Goal: Navigation & Orientation: Find specific page/section

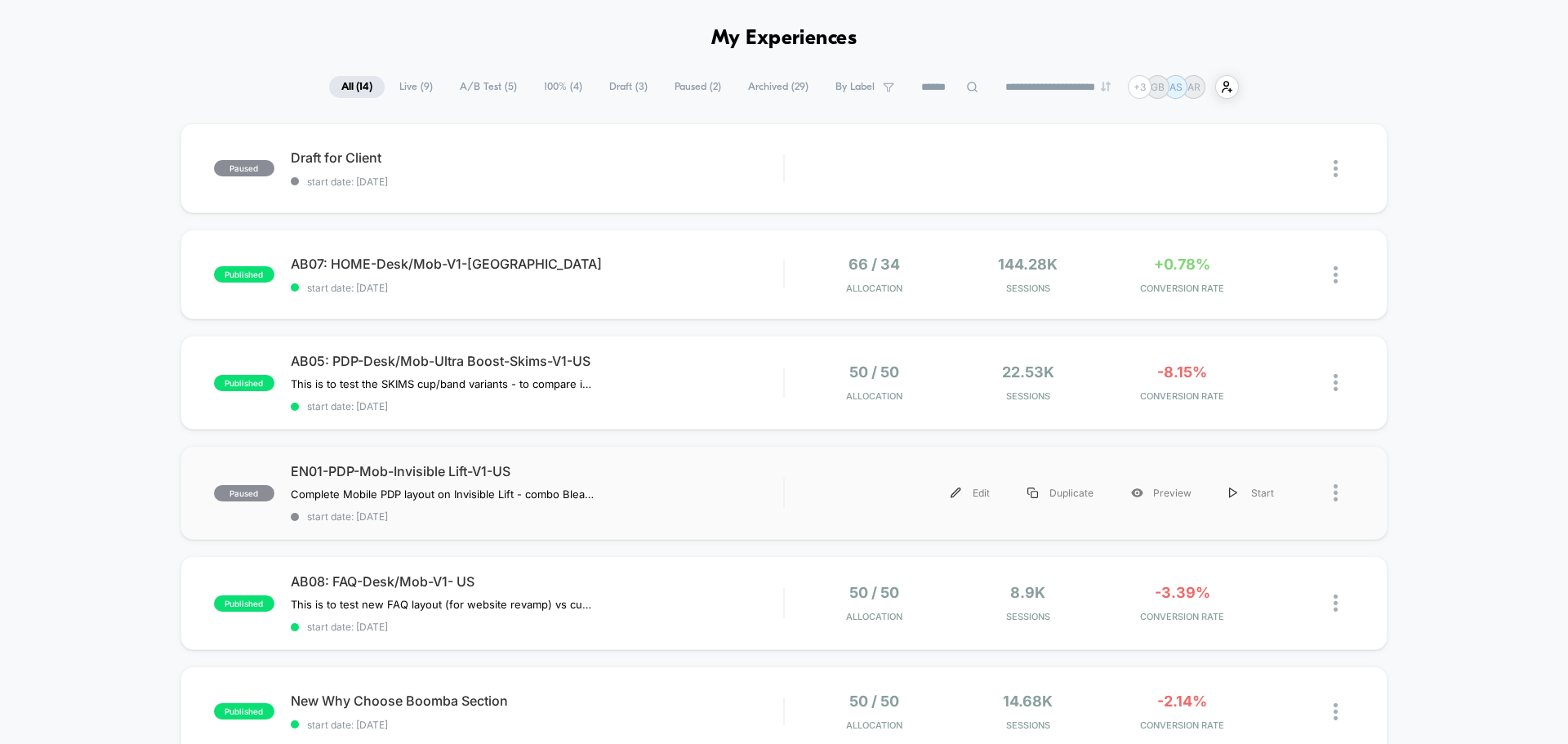
scroll to position [164, 0]
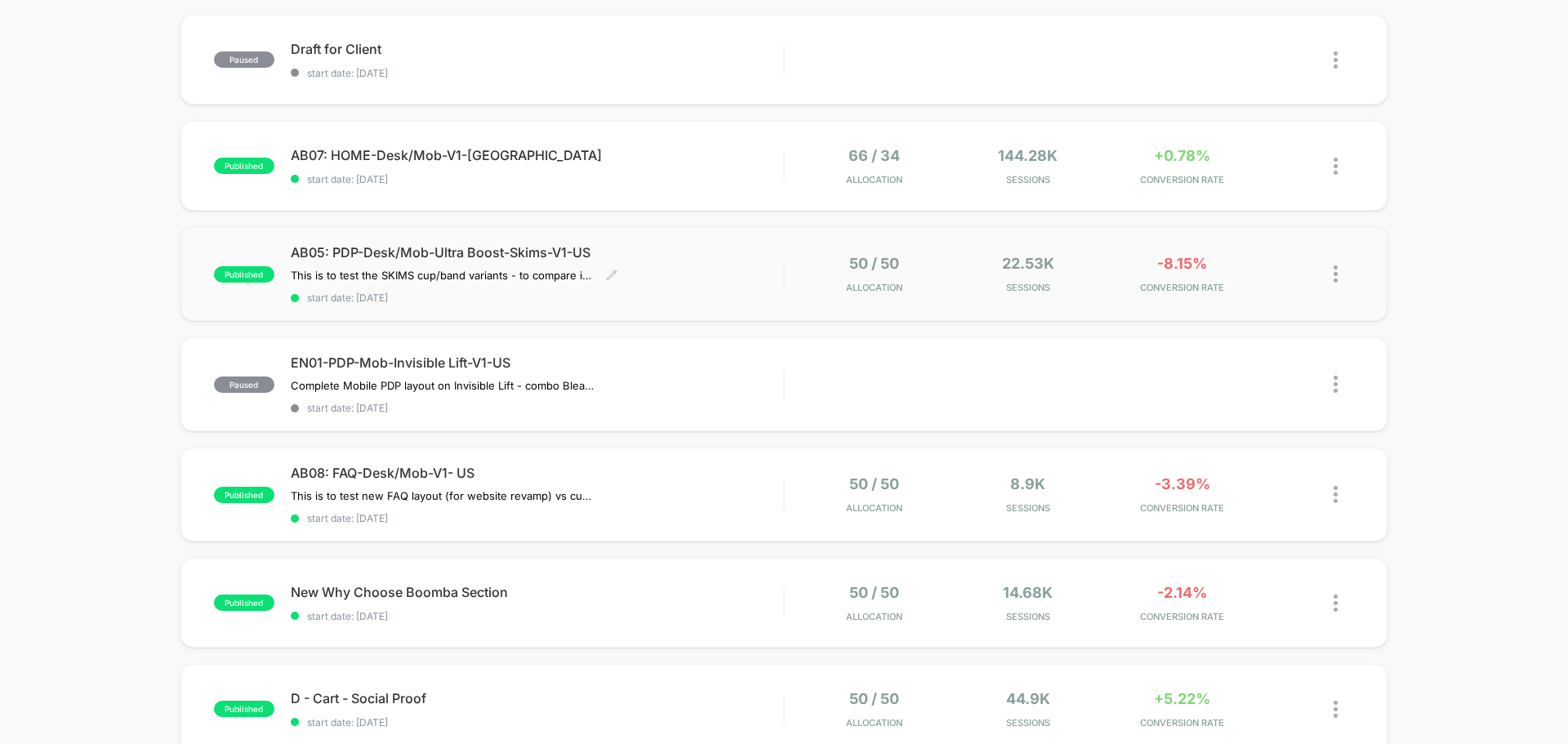
click at [741, 279] on div "AB05: PDP-Desk/Mob-Ultra Boost-Skims-V1-US This is to test the SKIMS cup/band v…" at bounding box center [537, 273] width 492 height 60
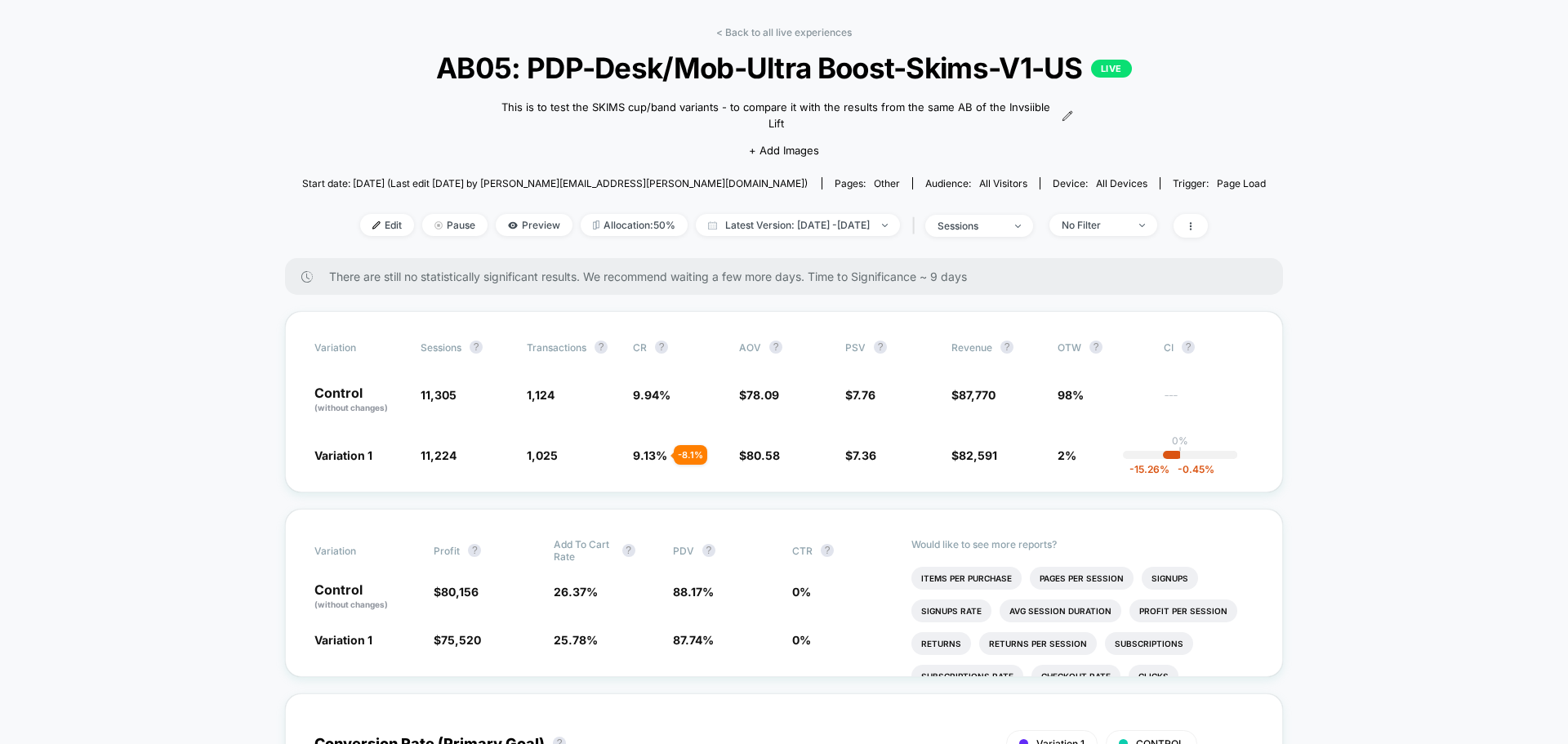
scroll to position [164, 0]
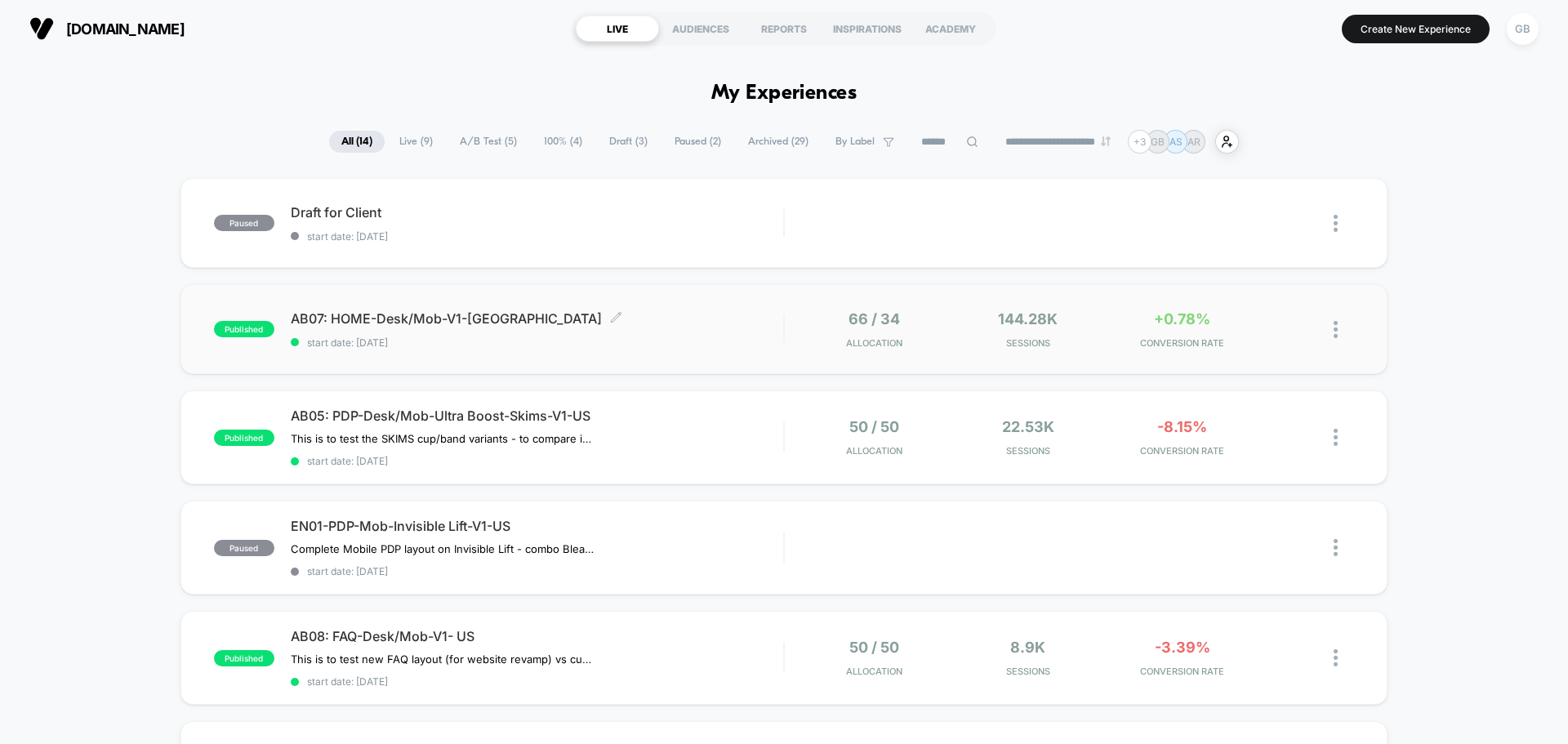
click at [773, 334] on div "AB07: HOME-Desk/Mob-V1-US Click to edit experience details Click to edit experi…" at bounding box center [537, 329] width 492 height 39
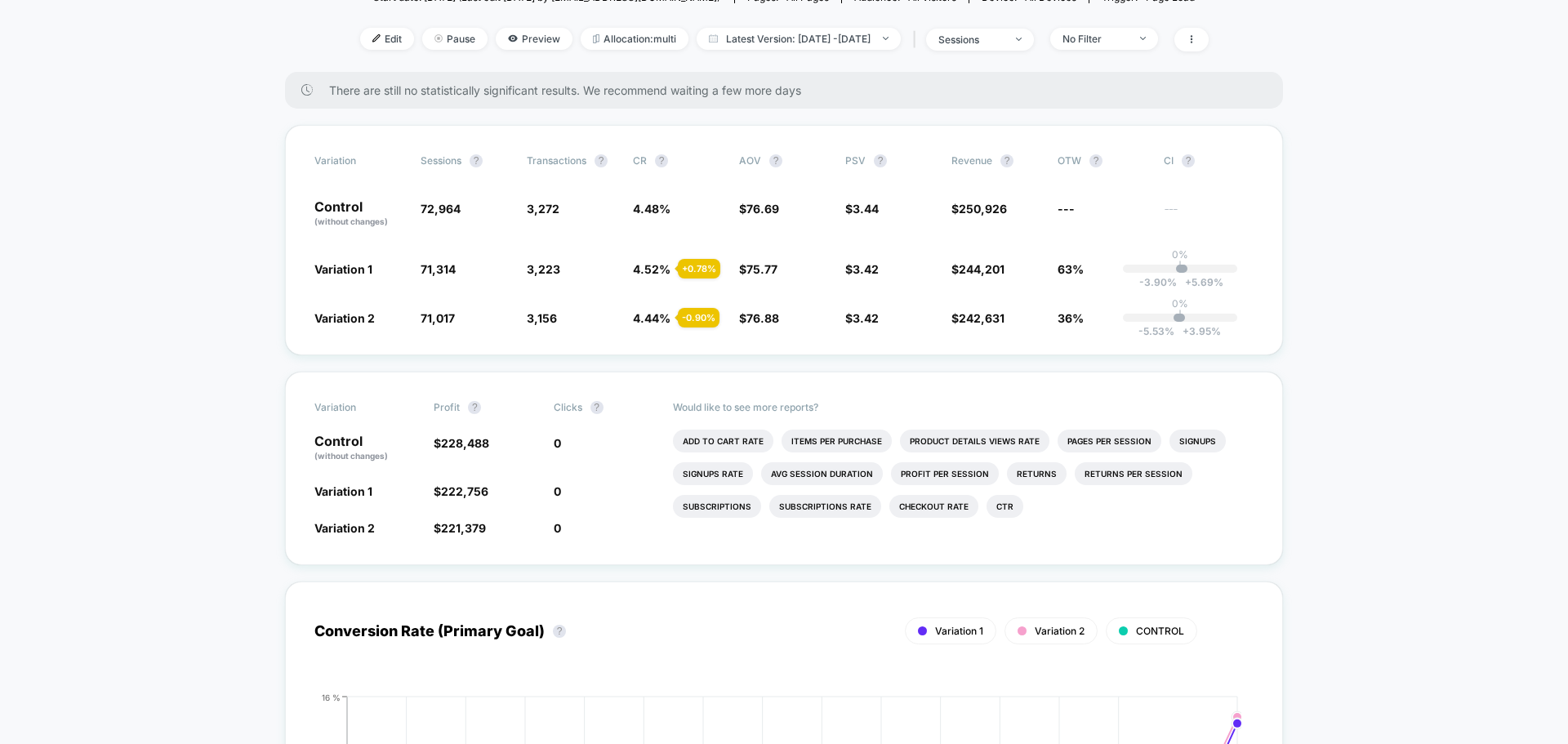
scroll to position [164, 0]
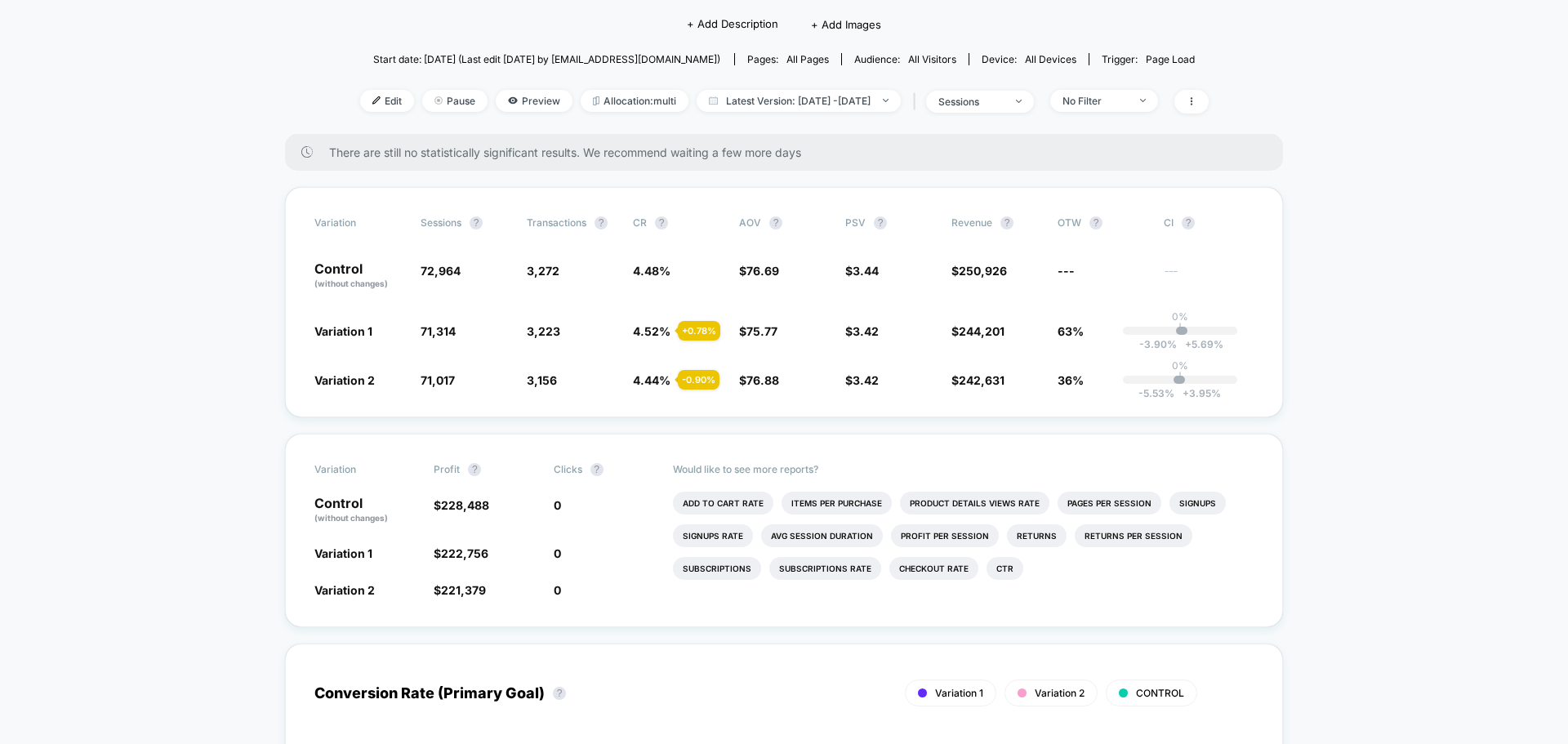
scroll to position [0, 0]
